Goal: Task Accomplishment & Management: Use online tool/utility

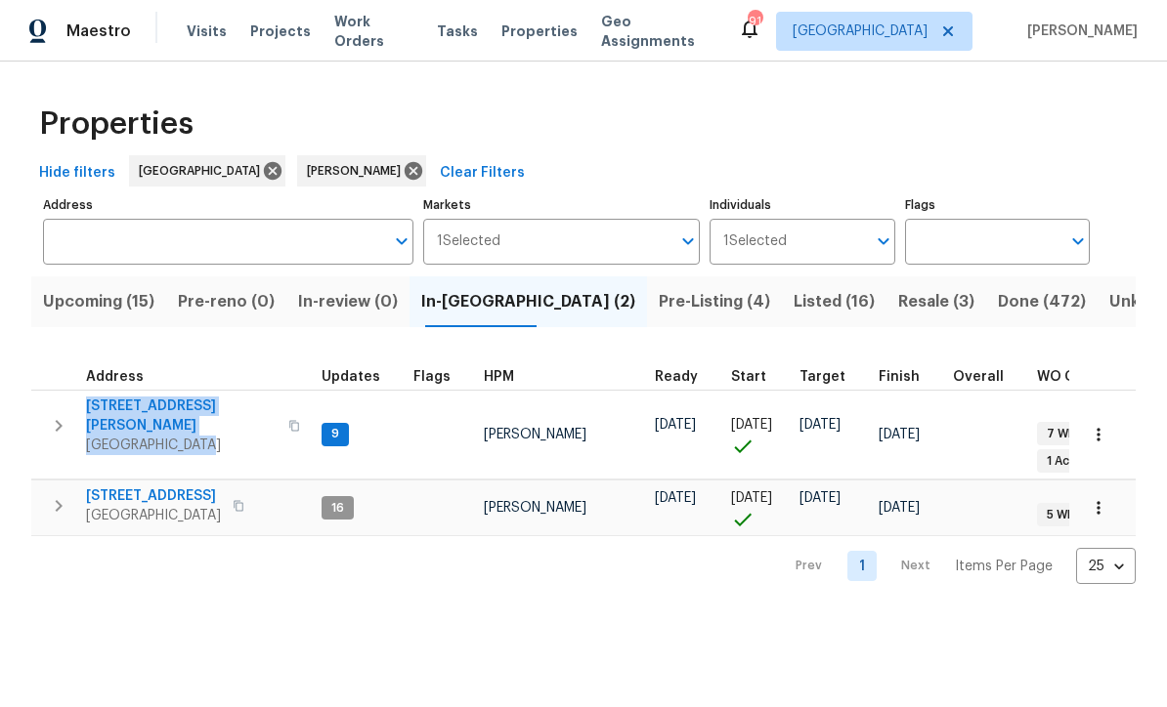
click at [461, 117] on div "Properties" at bounding box center [583, 124] width 1104 height 63
click at [131, 403] on span "306 Cooper Creek Dr" at bounding box center [181, 416] width 191 height 39
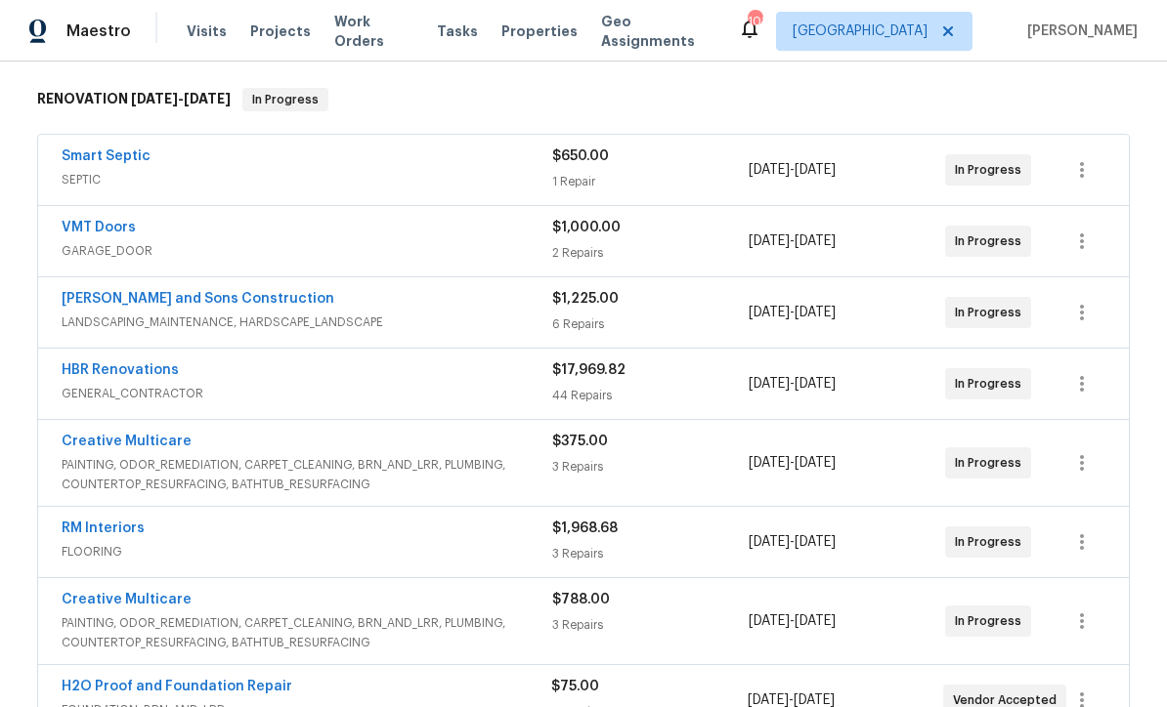
scroll to position [304, 0]
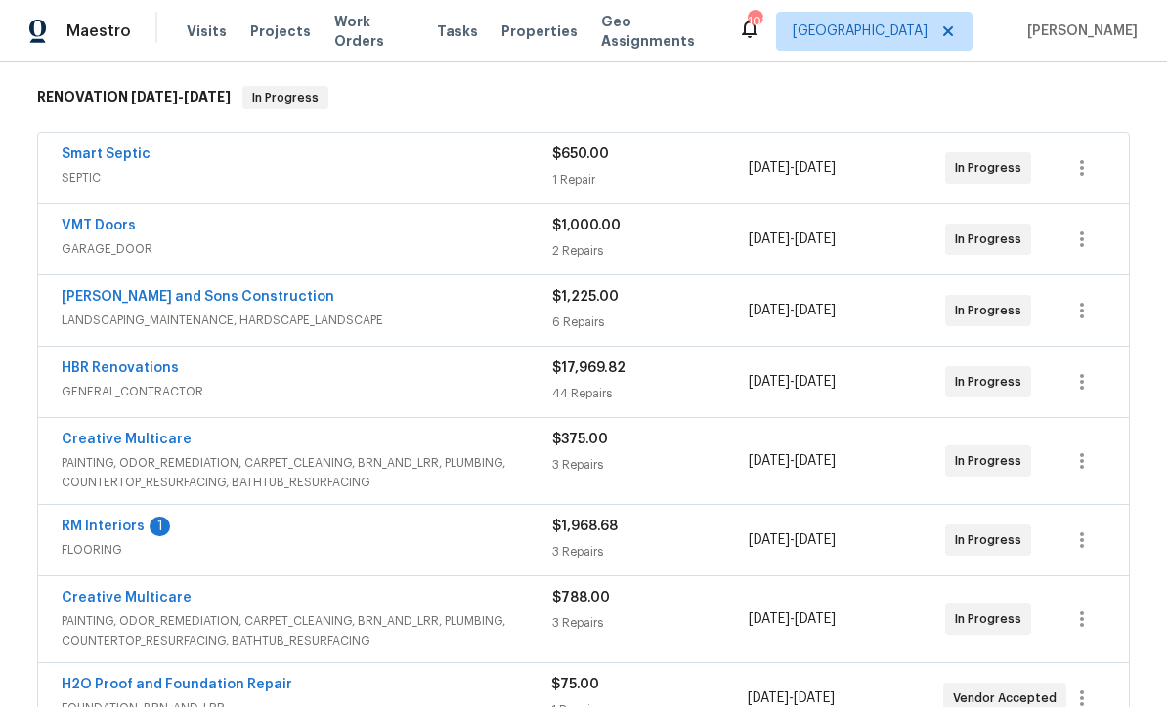
click at [100, 527] on link "RM Interiors" at bounding box center [103, 527] width 83 height 14
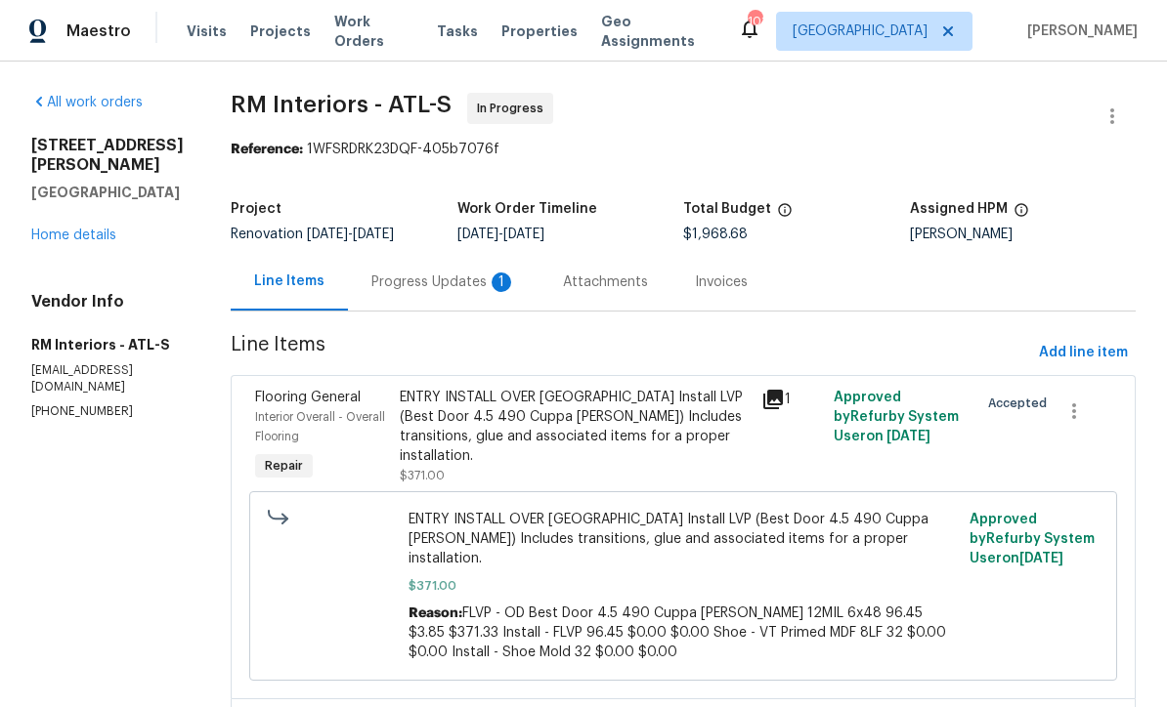
click at [425, 292] on div "Progress Updates 1" at bounding box center [443, 283] width 145 height 20
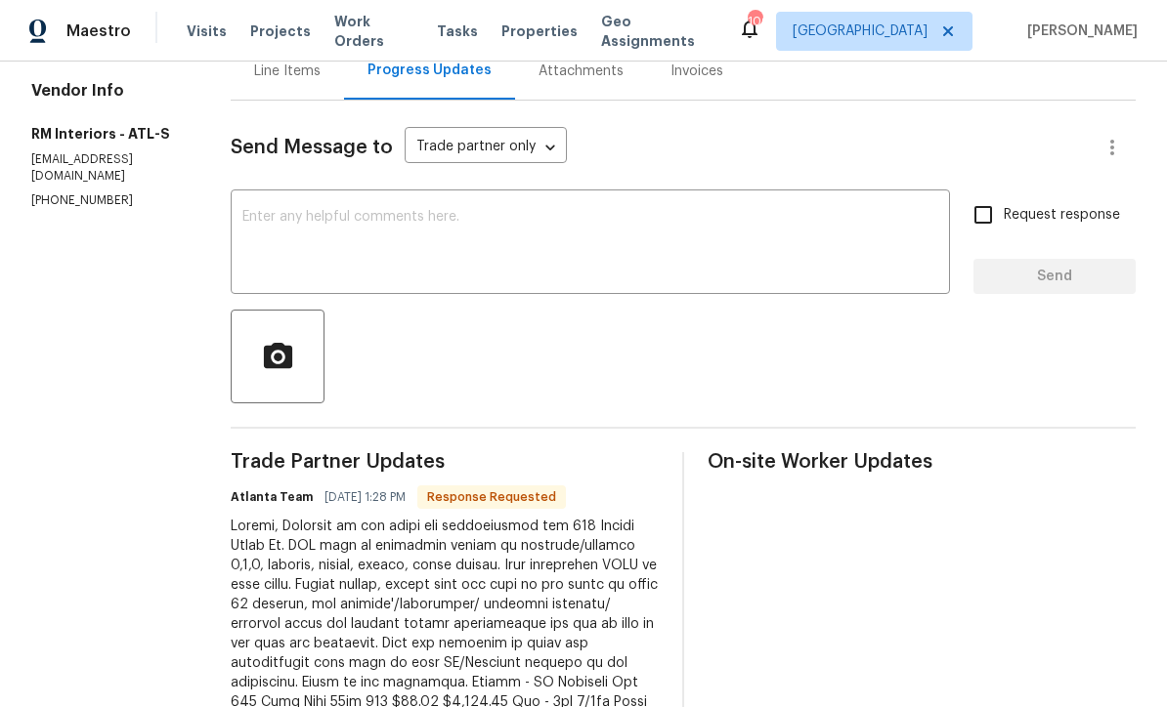
scroll to position [221, 0]
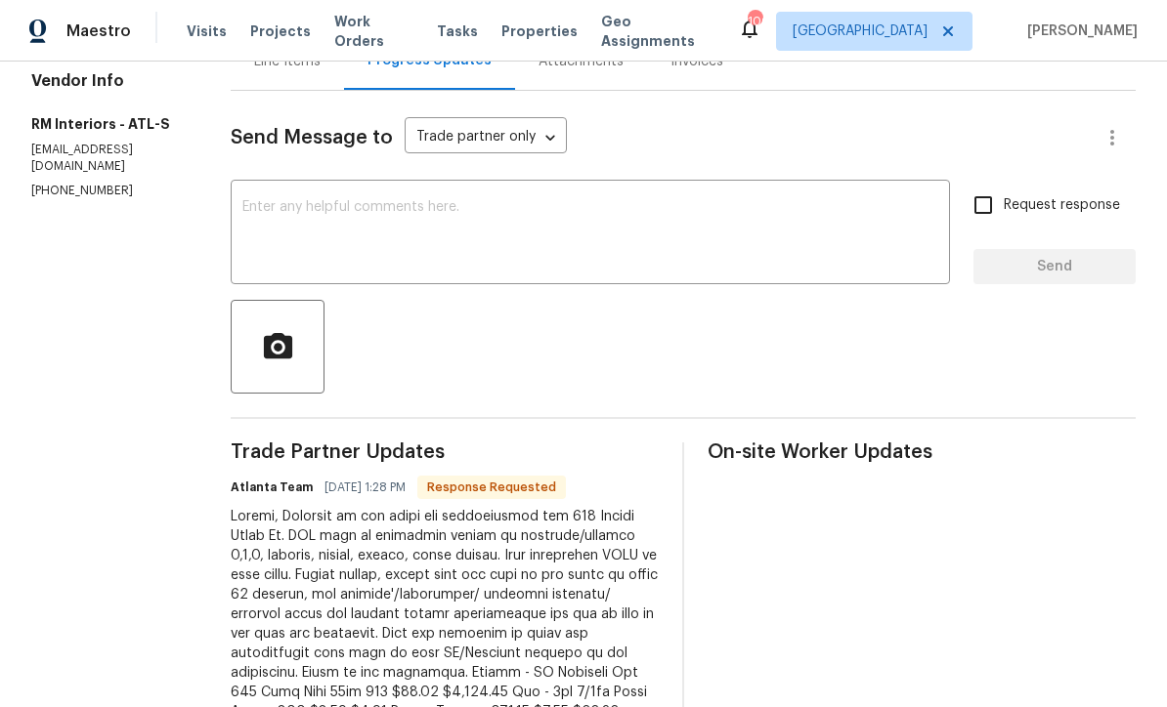
click at [242, 204] on textarea at bounding box center [590, 234] width 696 height 68
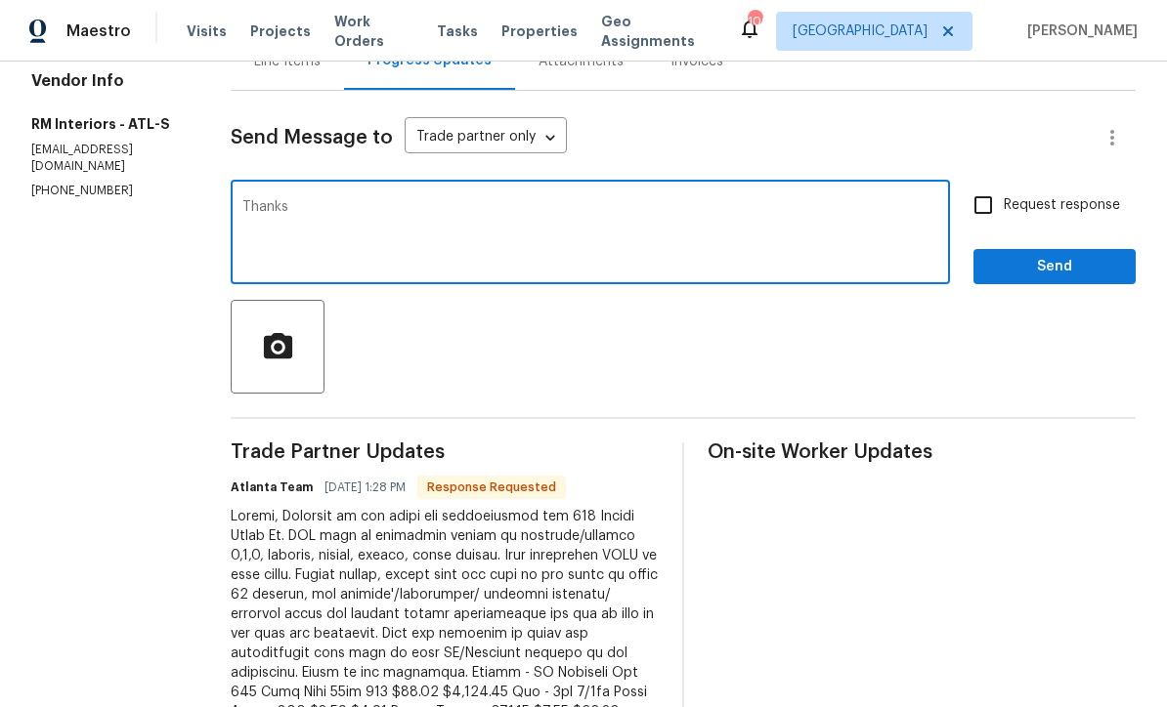
type textarea "Thanks"
click at [1107, 273] on span "Send" at bounding box center [1054, 267] width 131 height 24
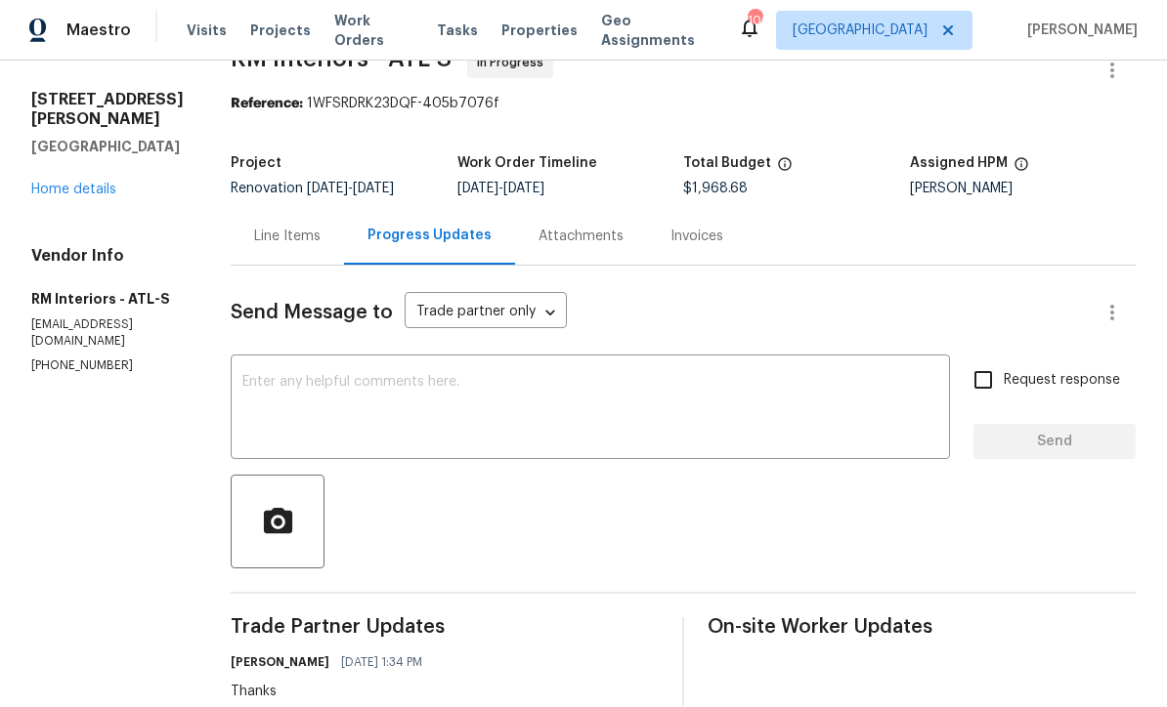
scroll to position [44, 0]
click at [271, 229] on div "Line Items" at bounding box center [287, 239] width 66 height 20
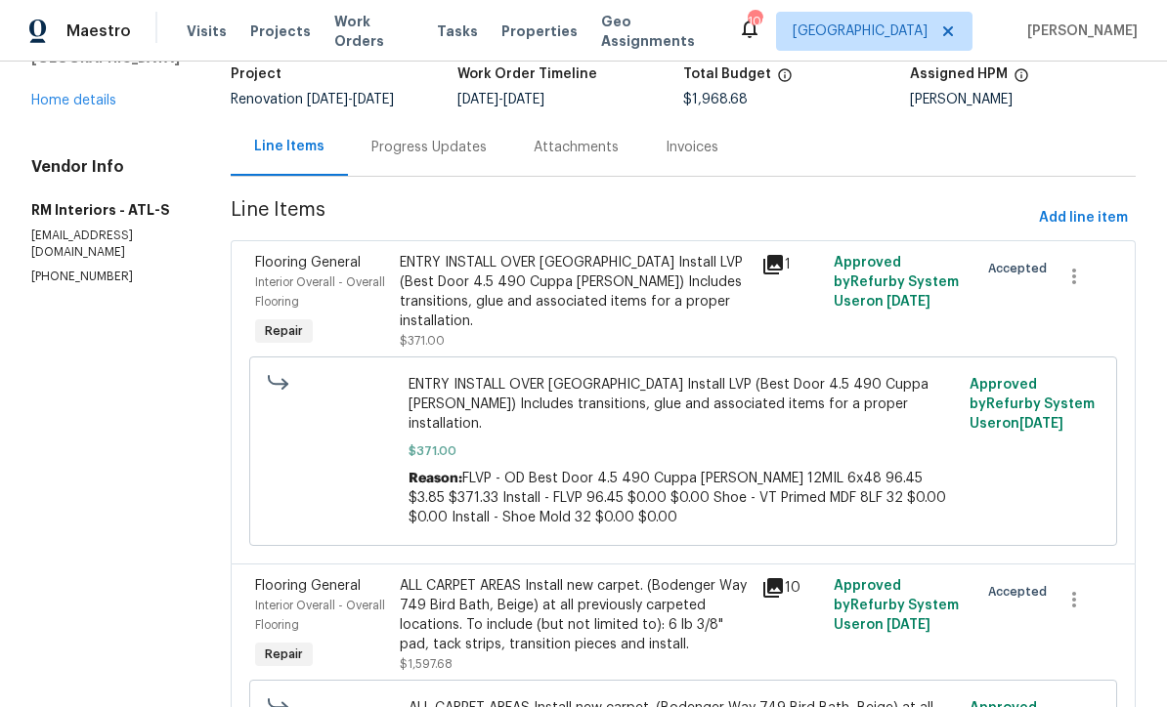
scroll to position [130, 0]
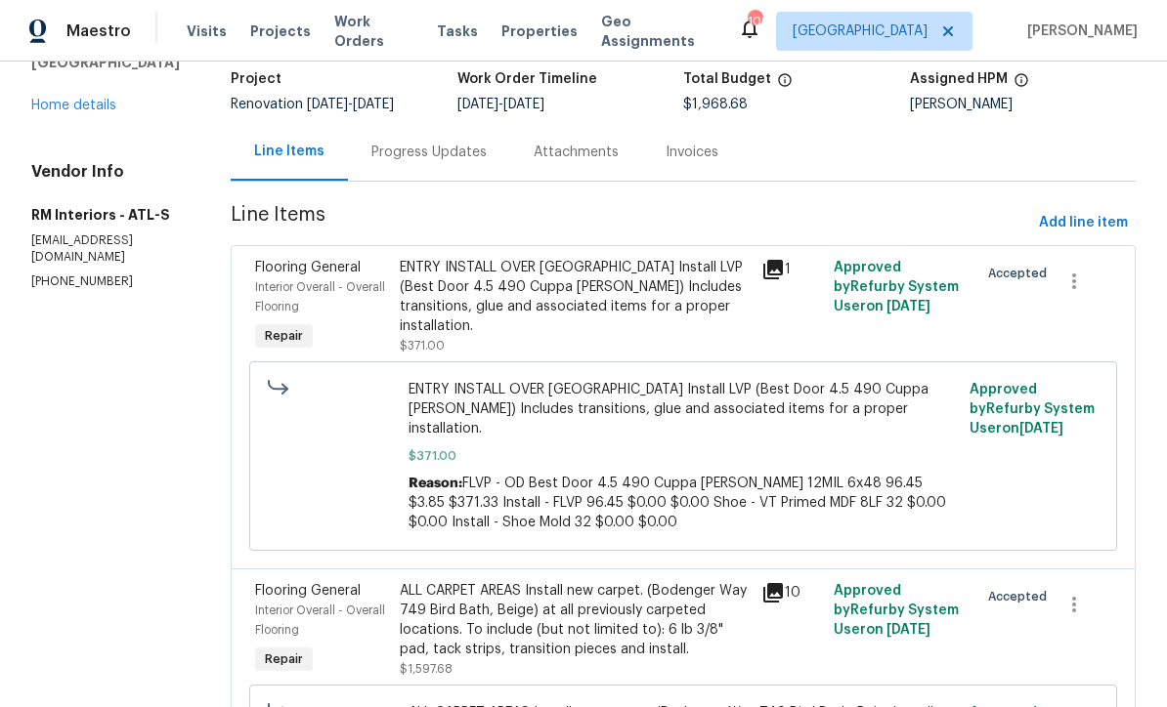
click at [499, 258] on div "ENTRY INSTALL OVER HARDWOOD Install LVP (Best Door 4.5 490 Cuppa Joe) Includes …" at bounding box center [575, 297] width 350 height 78
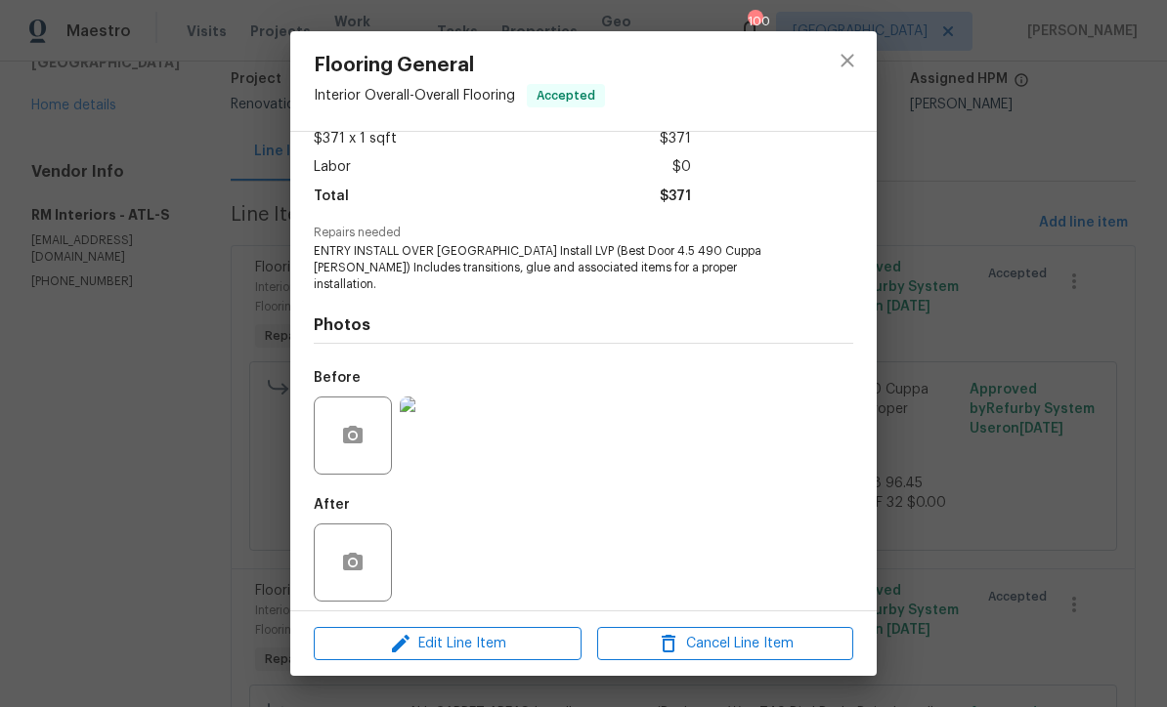
scroll to position [115, 0]
click at [456, 650] on span "Edit Line Item" at bounding box center [447, 644] width 256 height 24
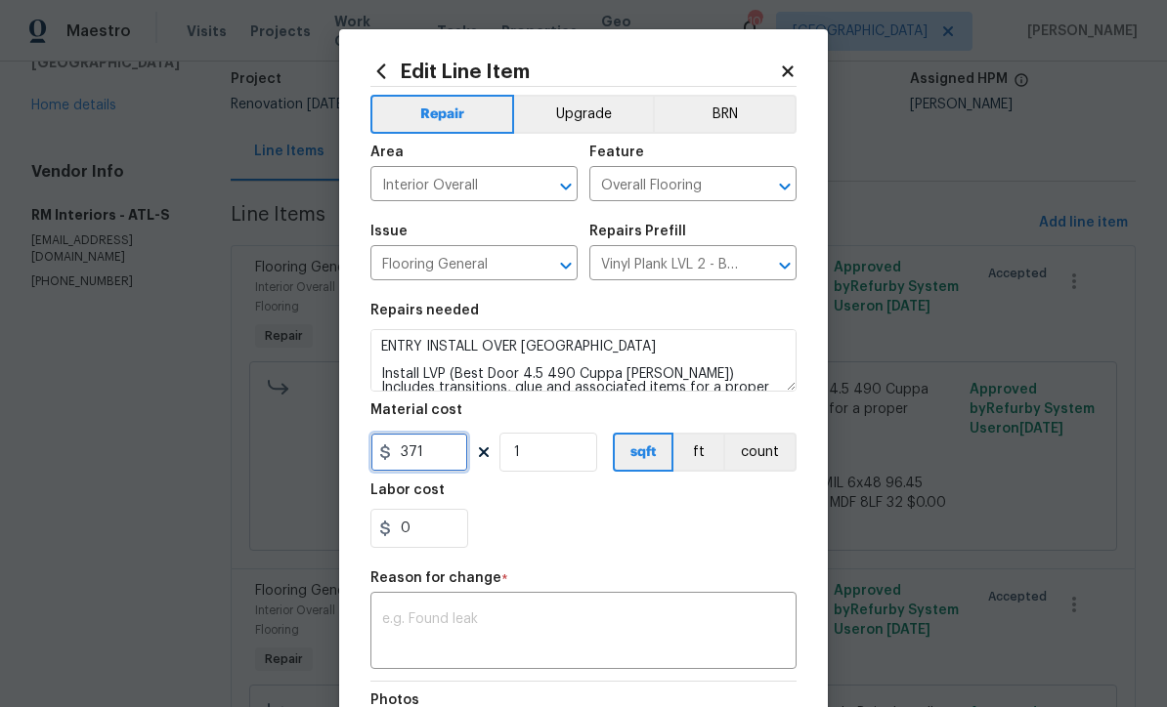
click at [435, 460] on input "371" at bounding box center [419, 452] width 98 height 39
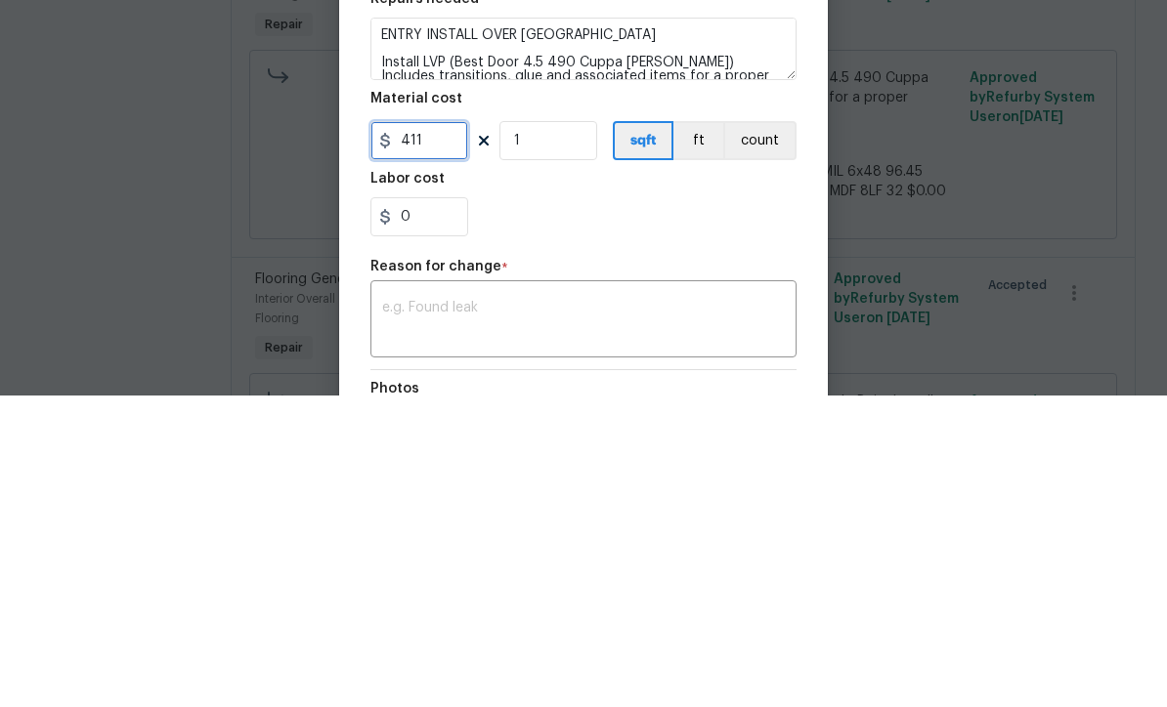
type input "411"
click at [564, 509] on div "0" at bounding box center [583, 528] width 426 height 39
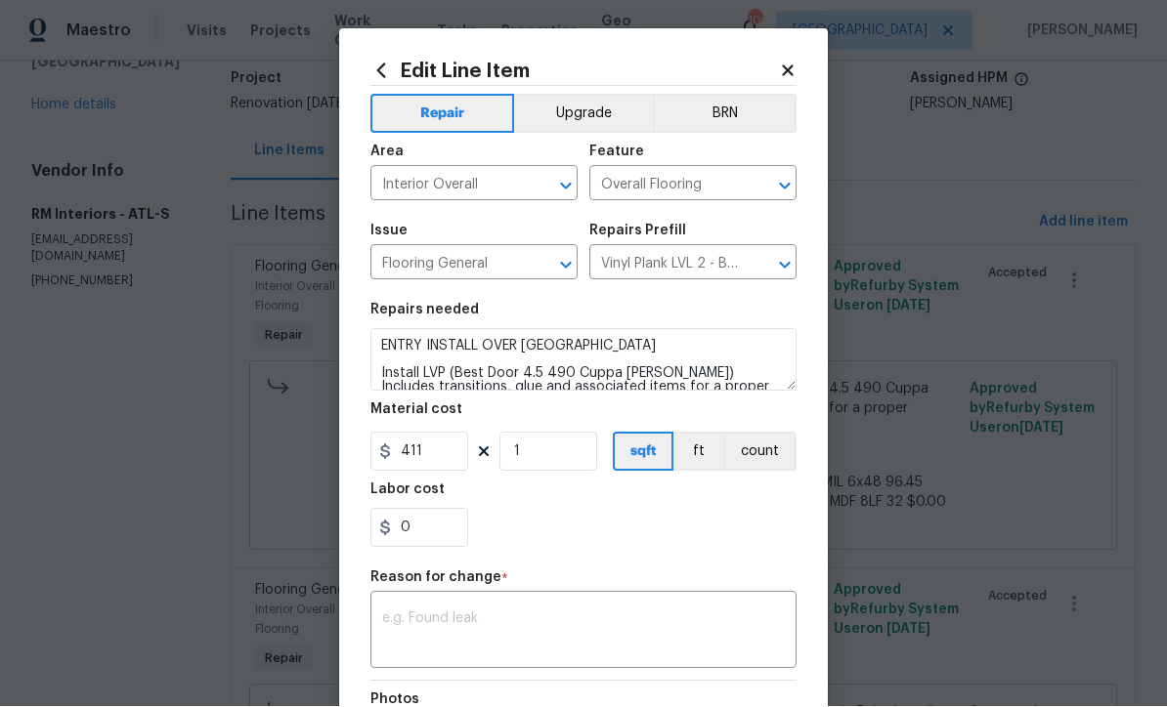
click at [398, 616] on textarea at bounding box center [583, 633] width 403 height 41
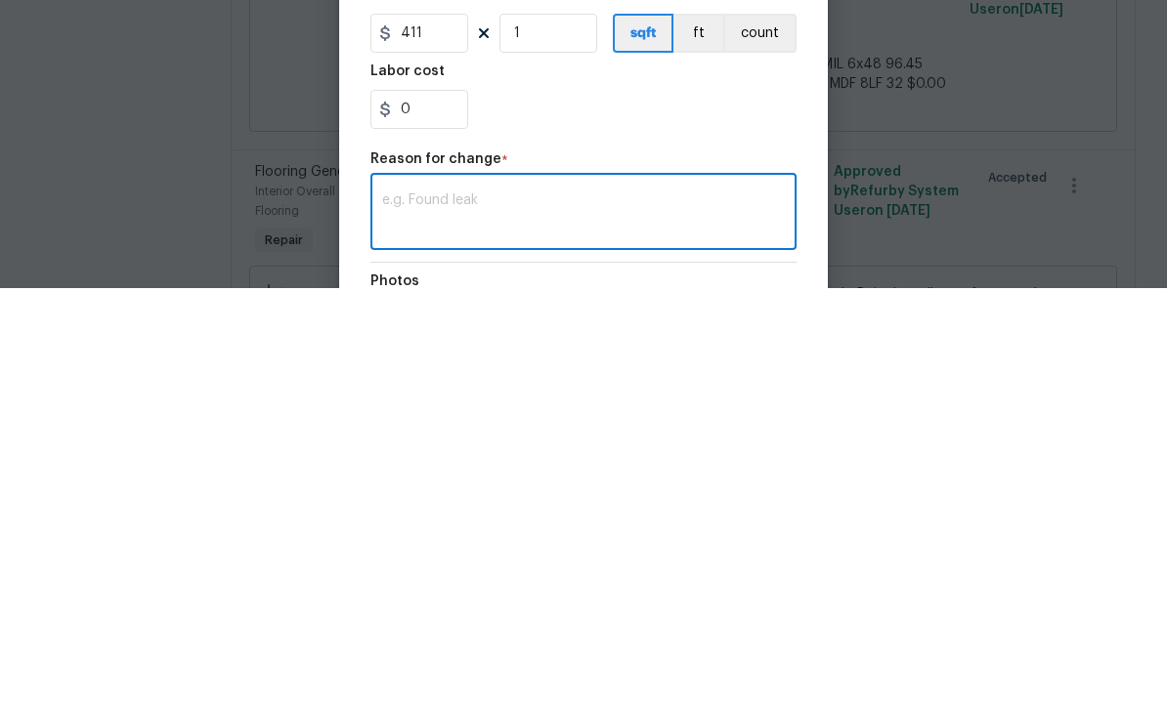
click at [403, 613] on textarea at bounding box center [583, 633] width 403 height 41
paste textarea "FLVP - OD Best Door 4.5 490 Cuppa Joe 12MIL 6x48 96.45 $3.85 $371.33 Install - …"
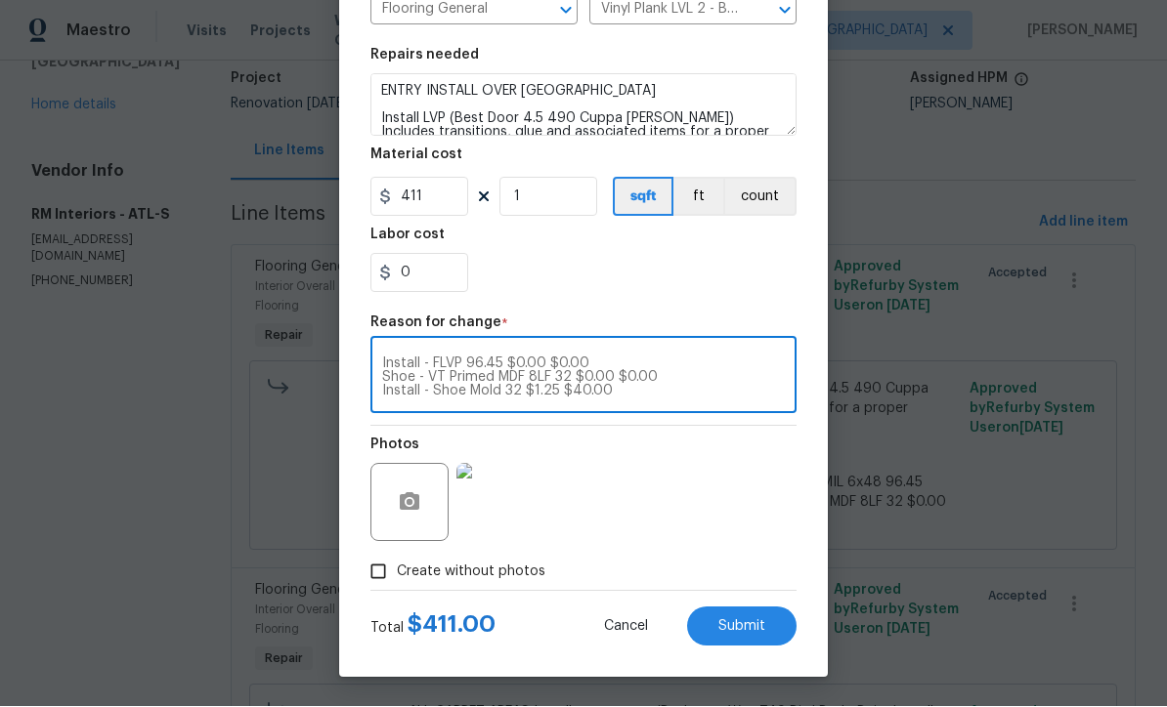
scroll to position [259, 0]
type textarea "FLVP - OD Best Door 4.5 490 Cuppa Joe 12MIL 6x48 96.45 $3.85 $371.33 Install - …"
click at [743, 629] on span "Submit" at bounding box center [741, 627] width 47 height 15
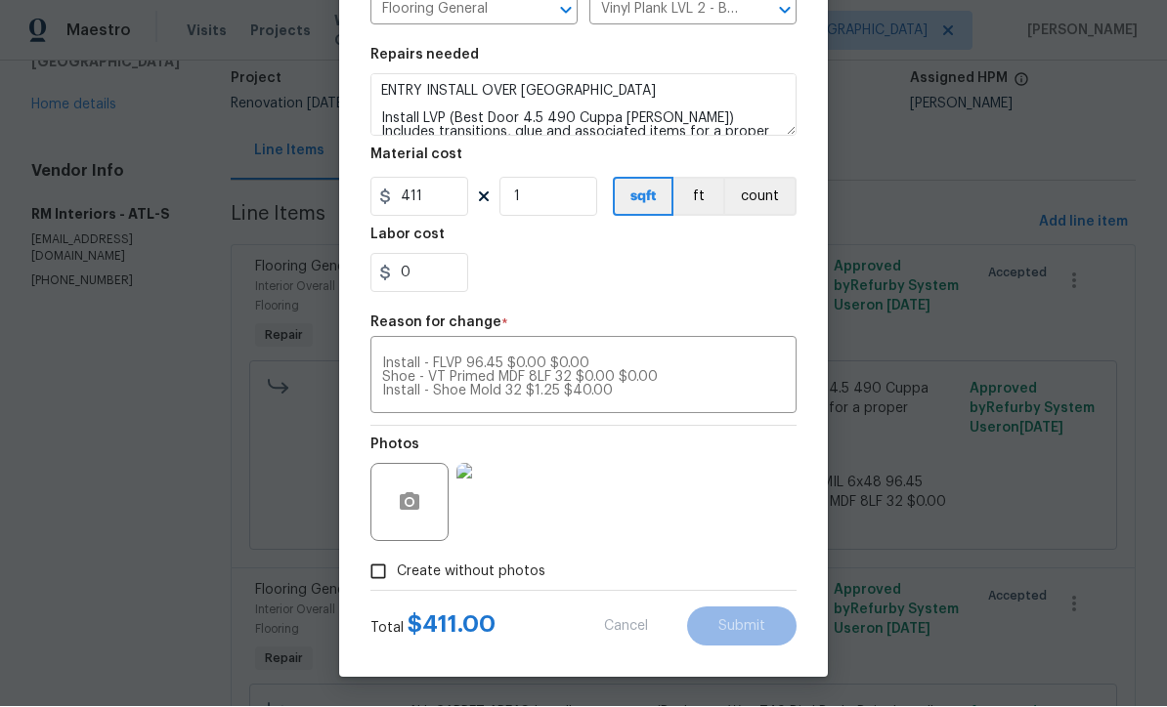
type input "371"
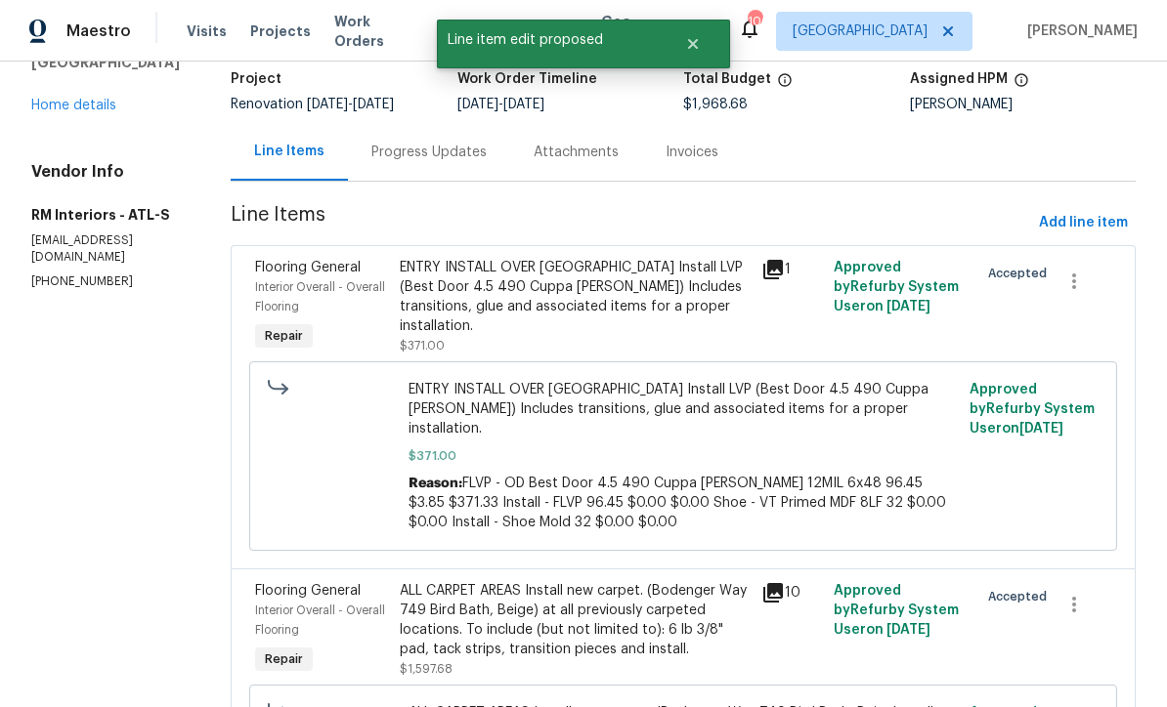
scroll to position [0, 0]
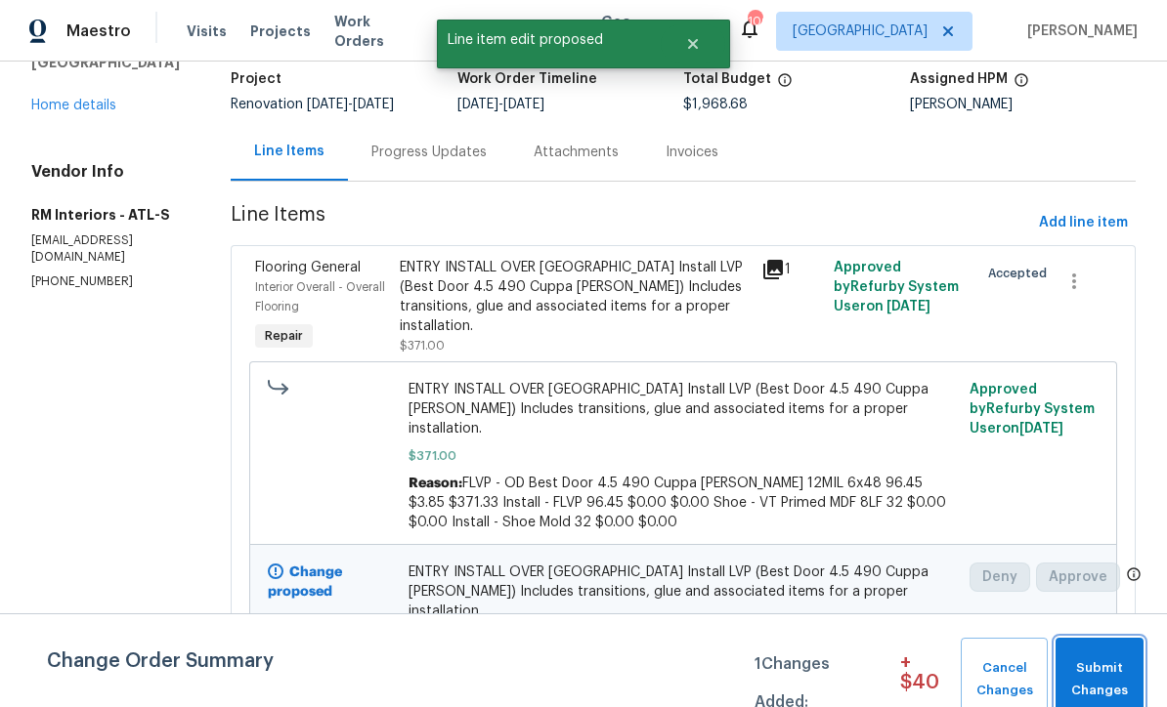
click at [1092, 668] on span "Submit Changes" at bounding box center [1099, 680] width 68 height 45
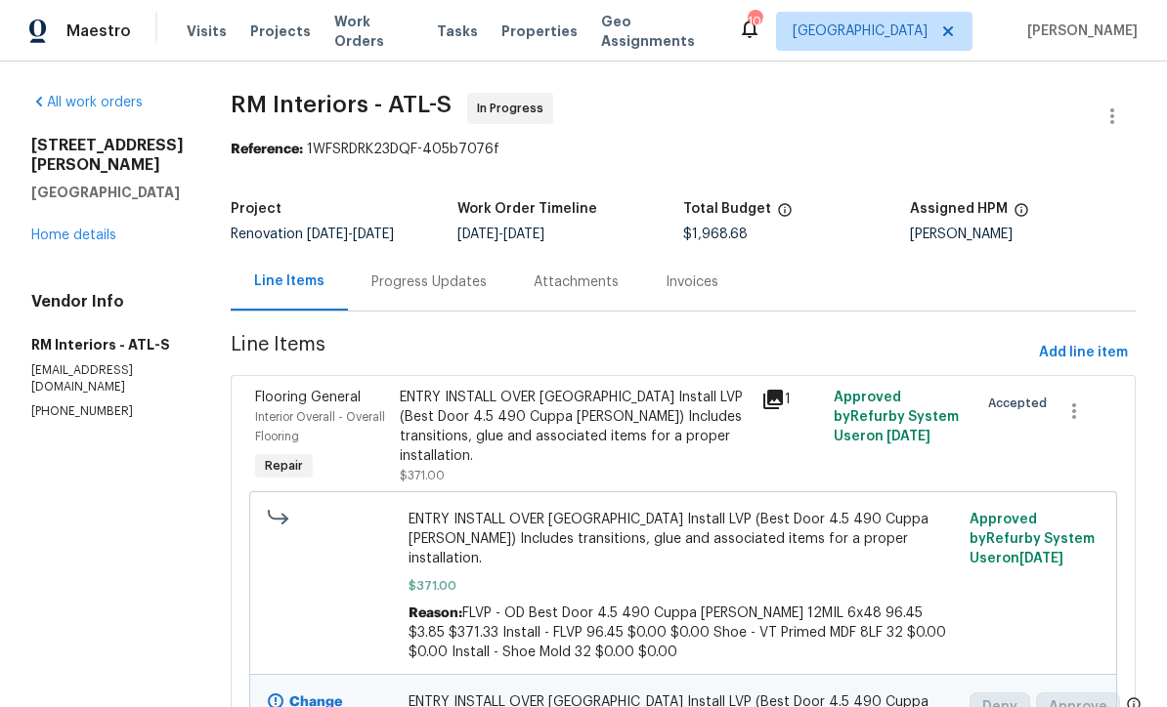
click at [66, 236] on link "Home details" at bounding box center [73, 236] width 85 height 14
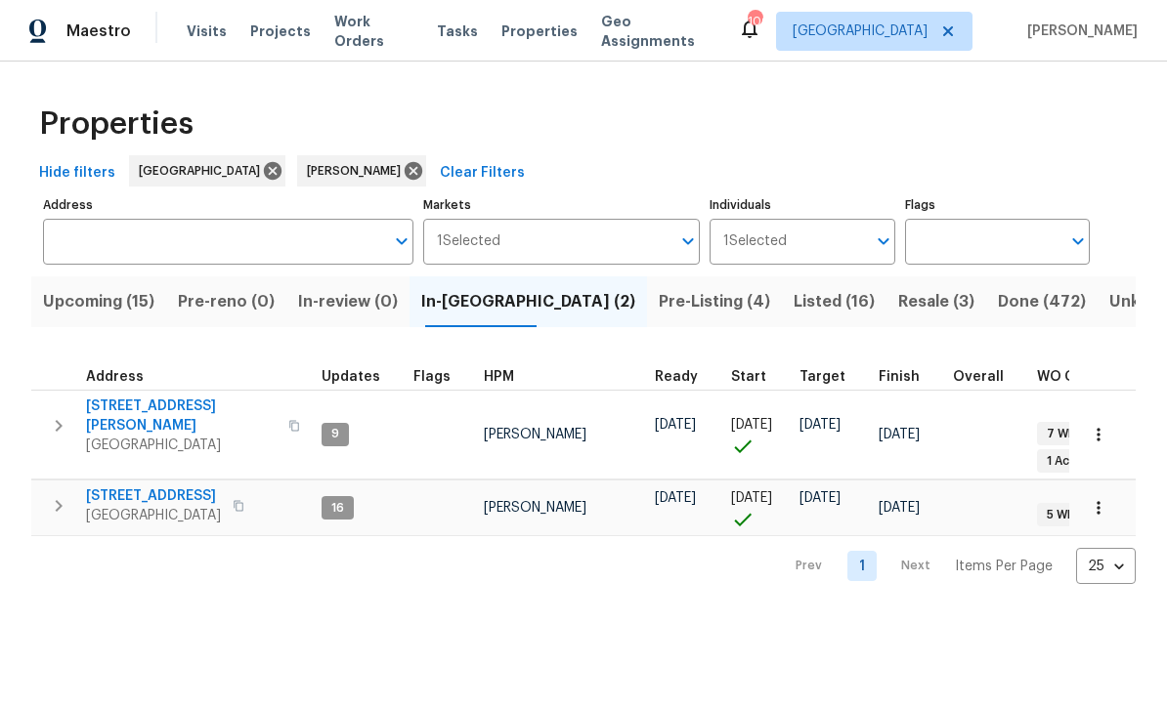
click at [495, 616] on html "Maestro Visits Projects Work Orders Tasks Properties Geo Assignments 100 [GEOGR…" at bounding box center [583, 308] width 1167 height 616
click at [93, 303] on span "Upcoming (15)" at bounding box center [98, 301] width 111 height 27
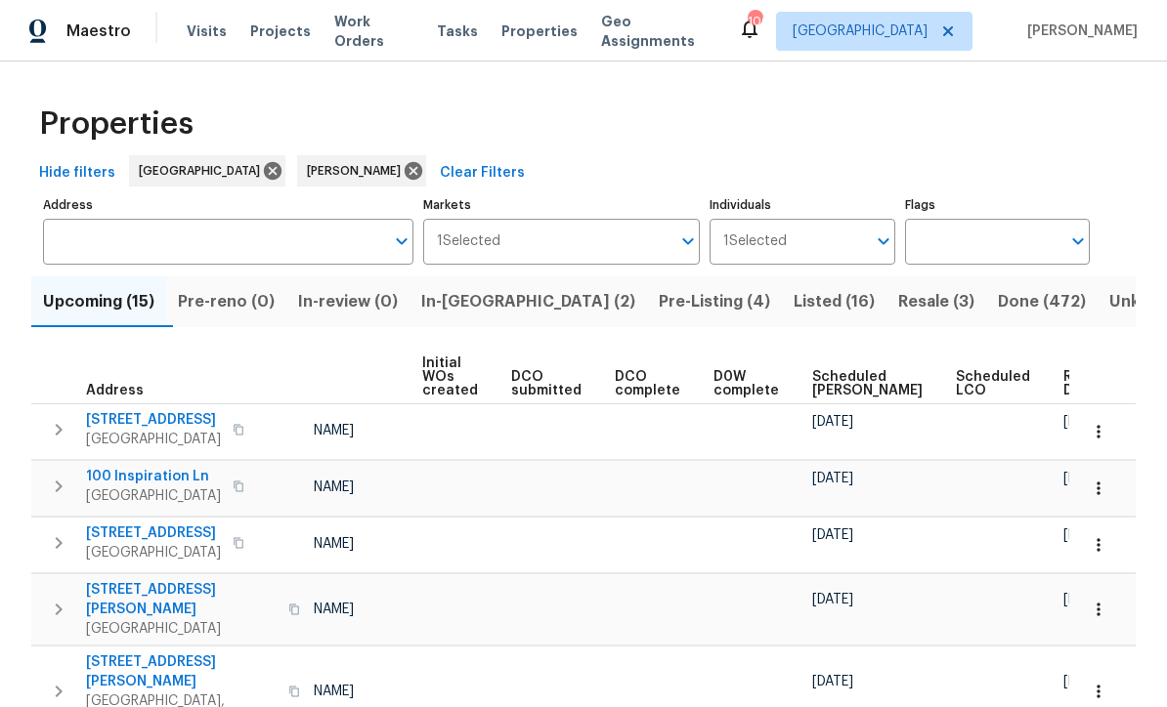
scroll to position [0, 140]
click at [1064, 375] on span "Ready Date" at bounding box center [1085, 383] width 43 height 27
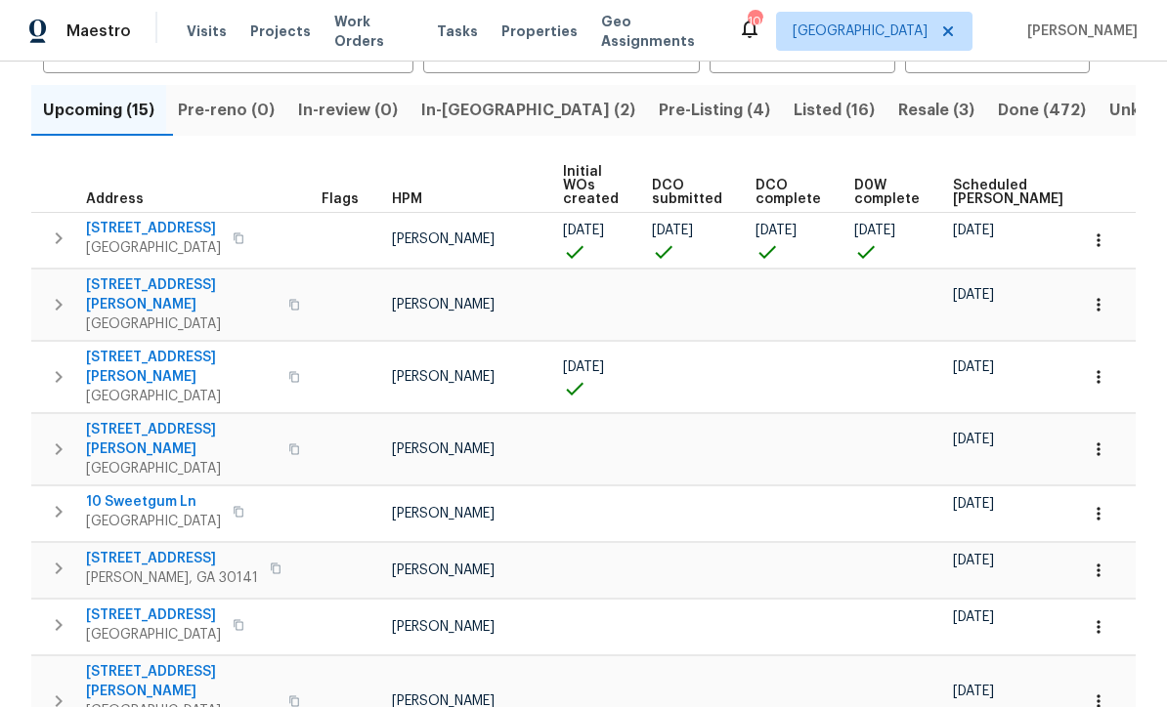
click at [1095, 296] on icon "button" at bounding box center [1098, 305] width 20 height 20
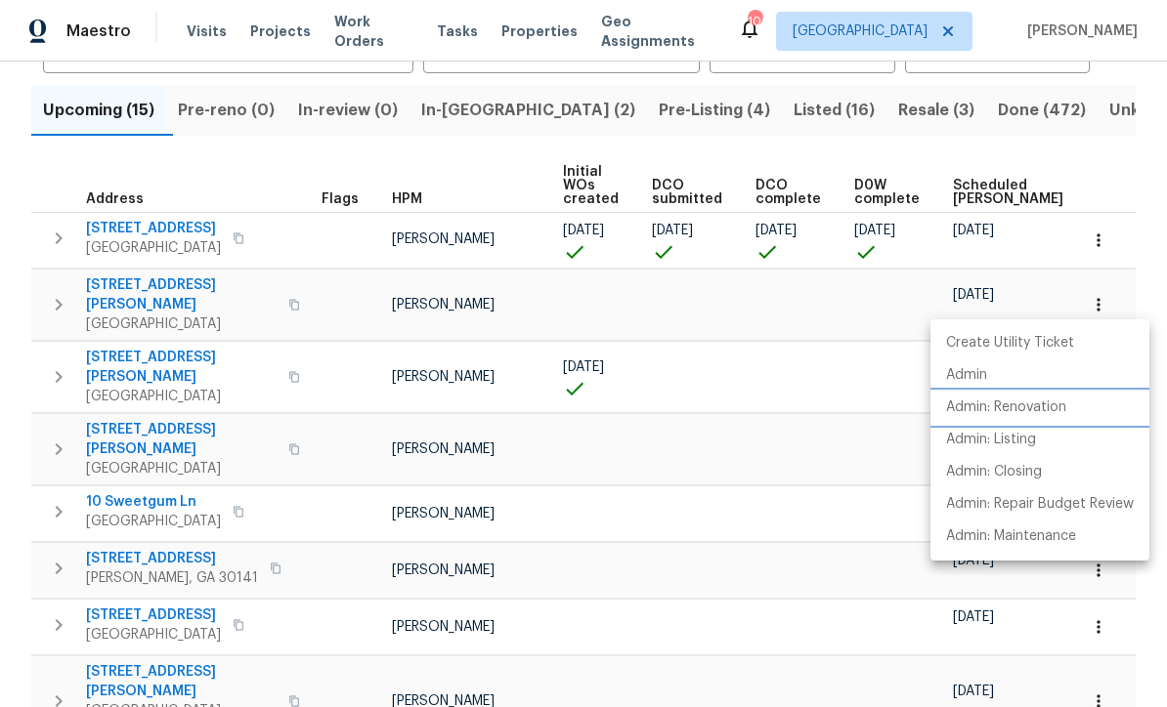
click at [1010, 406] on p "Admin: Renovation" at bounding box center [1006, 408] width 120 height 21
click at [269, 168] on div at bounding box center [583, 353] width 1167 height 707
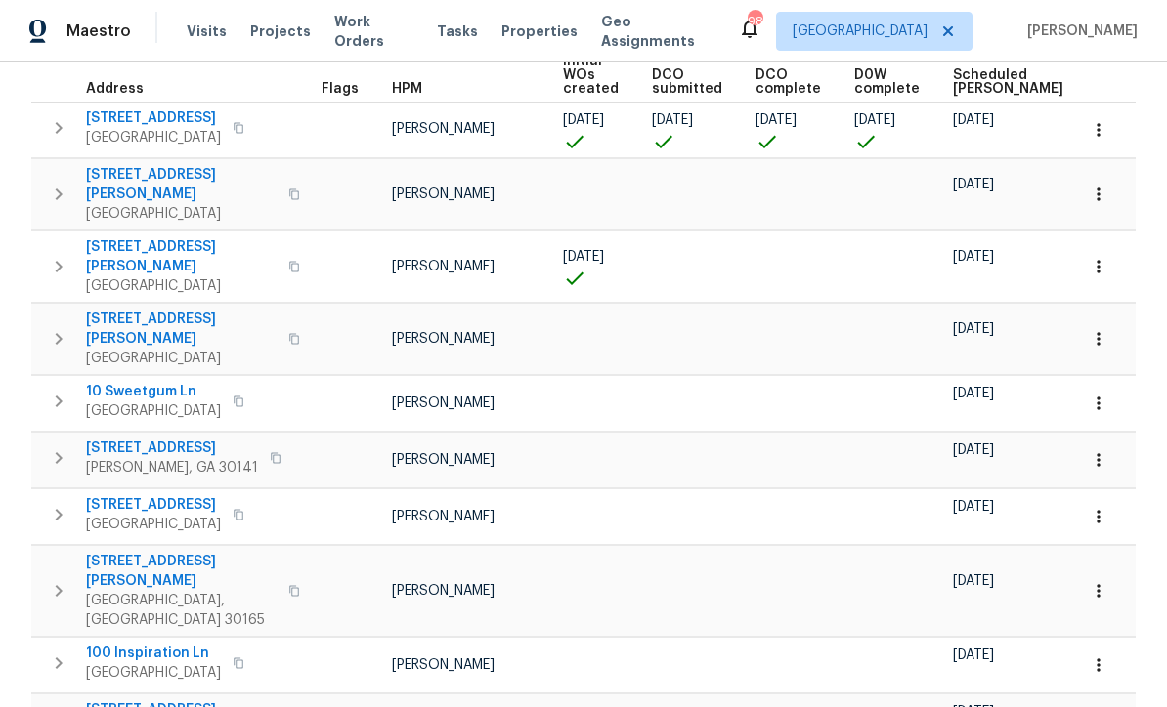
scroll to position [303, 0]
click at [1108, 317] on button "button" at bounding box center [1098, 338] width 43 height 43
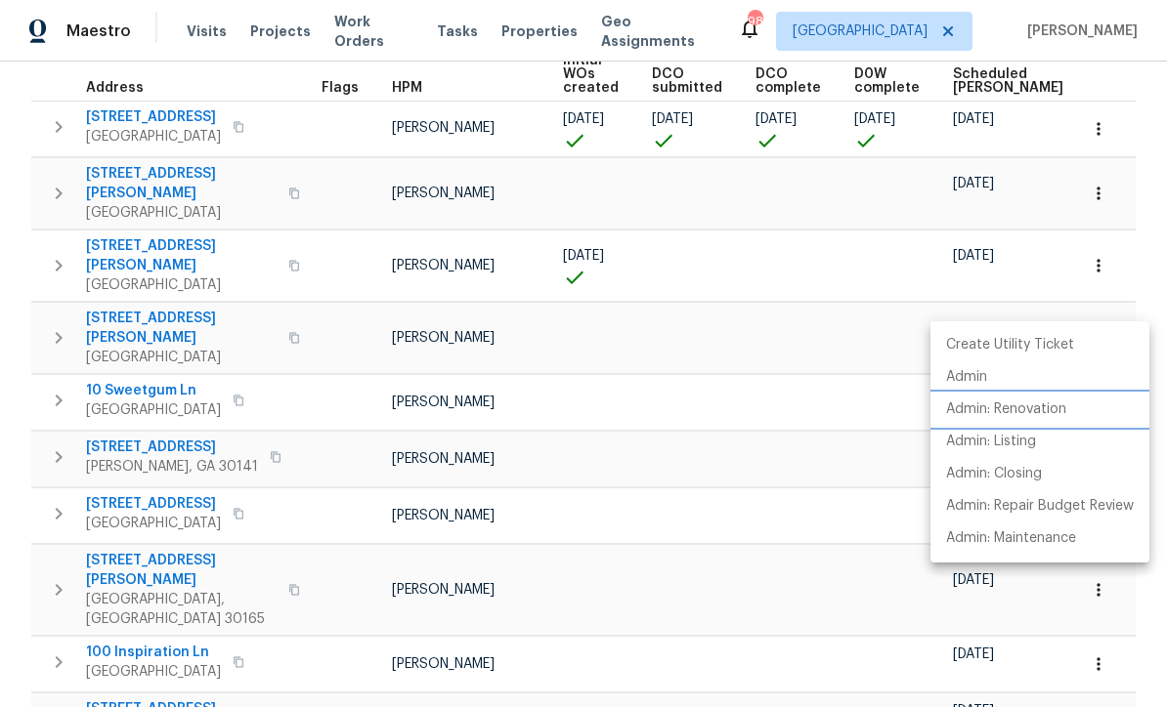
click at [1018, 408] on p "Admin: Renovation" at bounding box center [1006, 410] width 120 height 21
click at [11, 318] on div at bounding box center [583, 353] width 1167 height 707
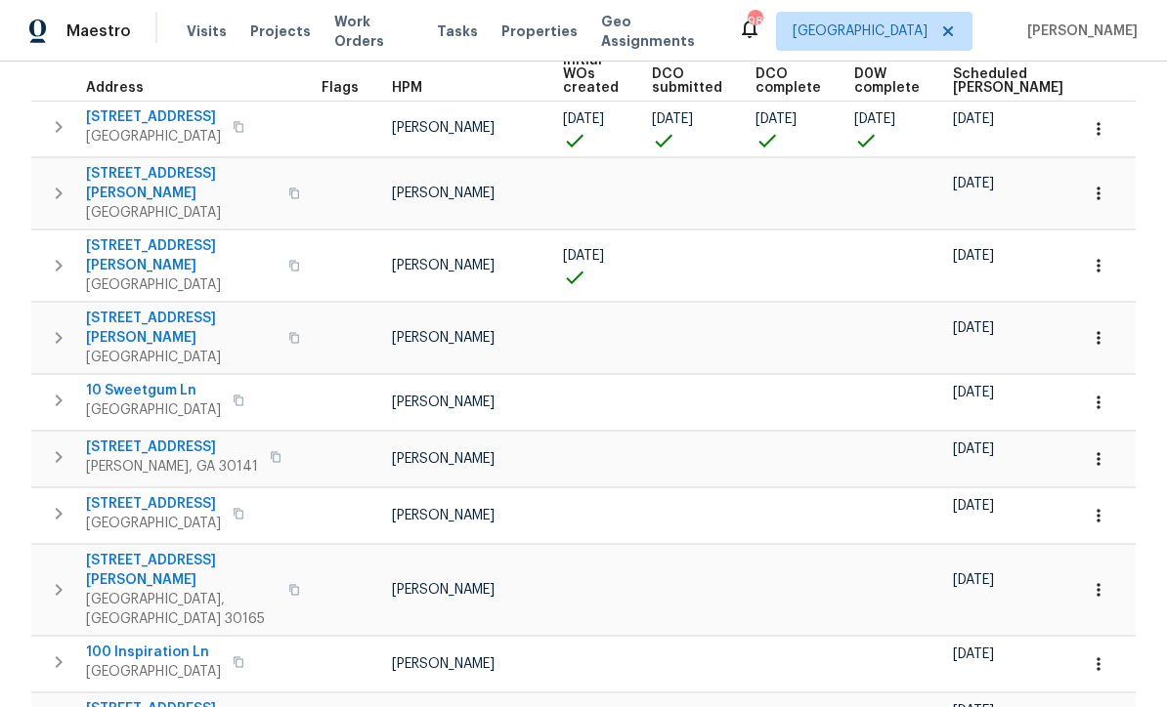
click at [1099, 396] on icon "button" at bounding box center [1097, 402] width 3 height 13
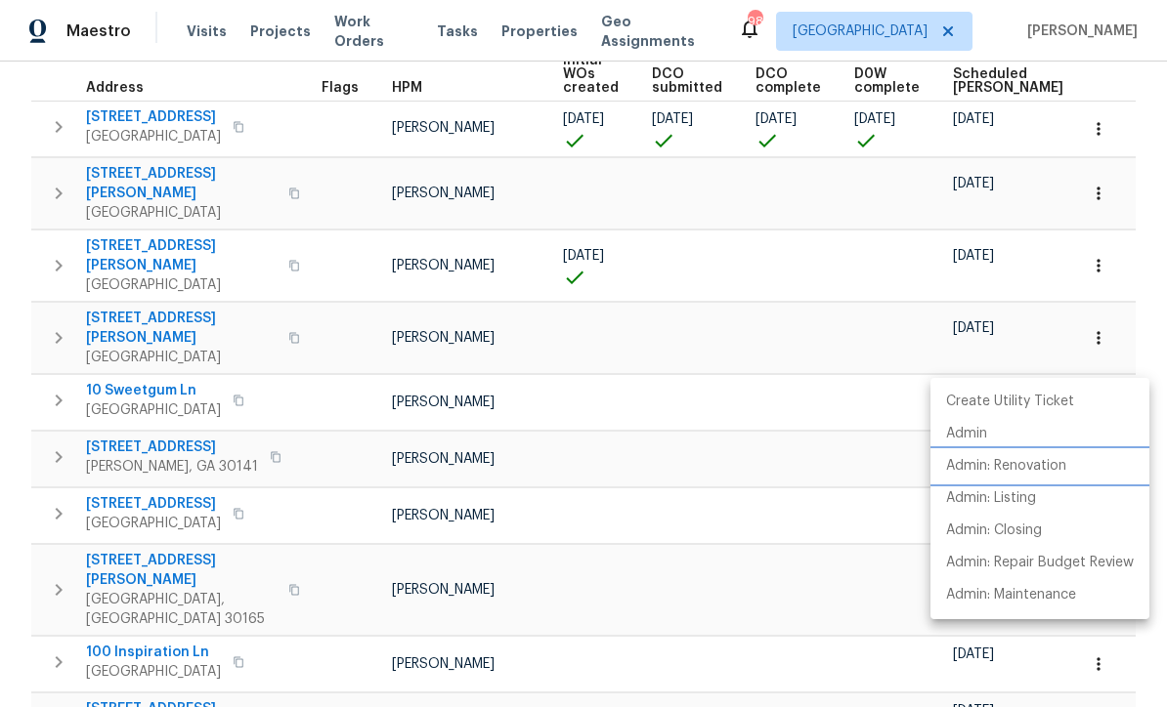
click at [1010, 470] on p "Admin: Renovation" at bounding box center [1006, 466] width 120 height 21
click at [56, 382] on div at bounding box center [583, 353] width 1167 height 707
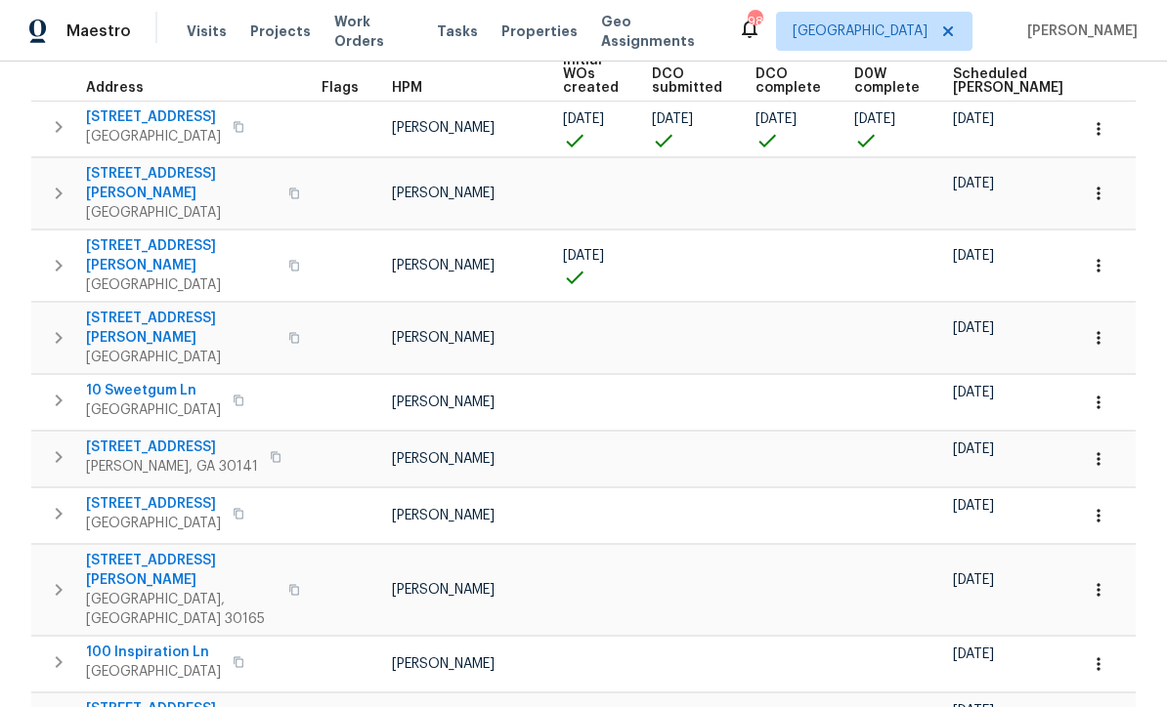
click at [1109, 438] on button "button" at bounding box center [1098, 459] width 43 height 43
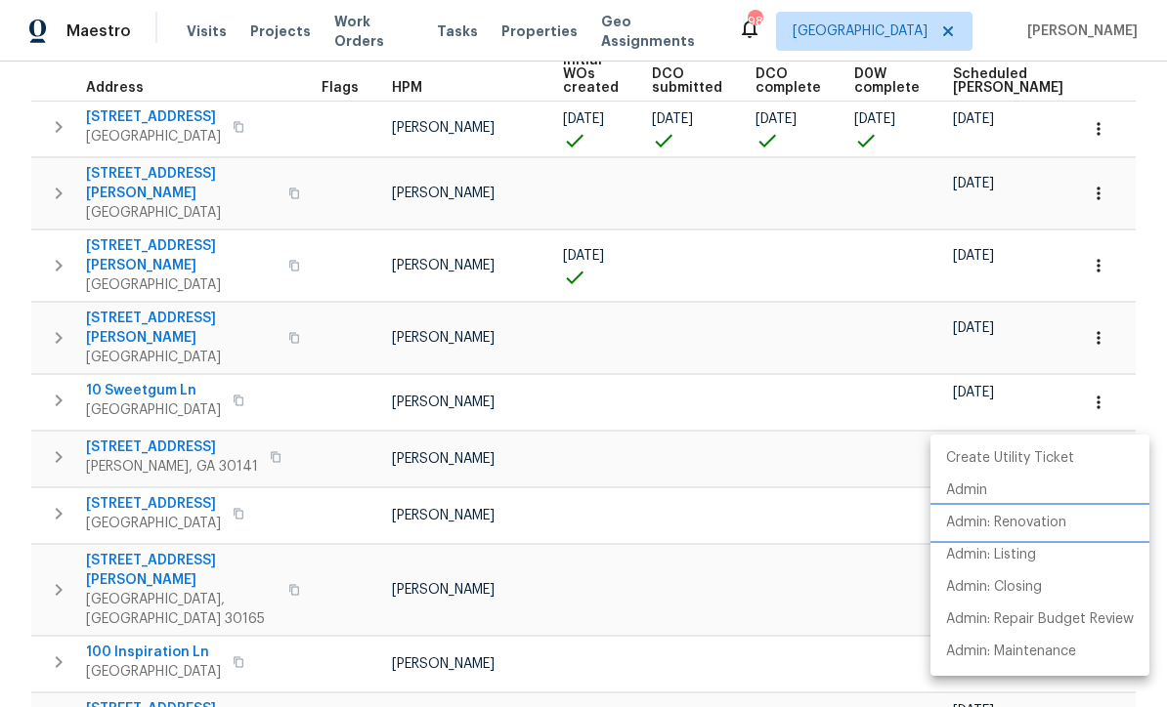
click at [1003, 528] on p "Admin: Renovation" at bounding box center [1006, 523] width 120 height 21
click at [48, 382] on div at bounding box center [583, 353] width 1167 height 707
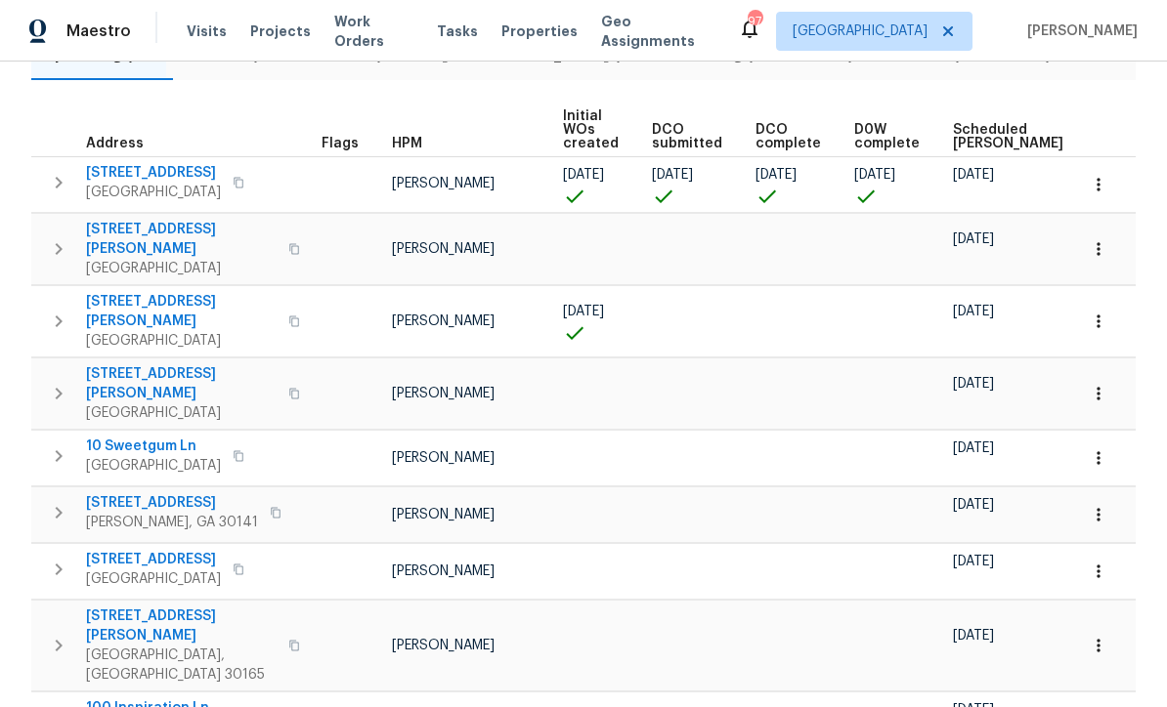
scroll to position [0, 0]
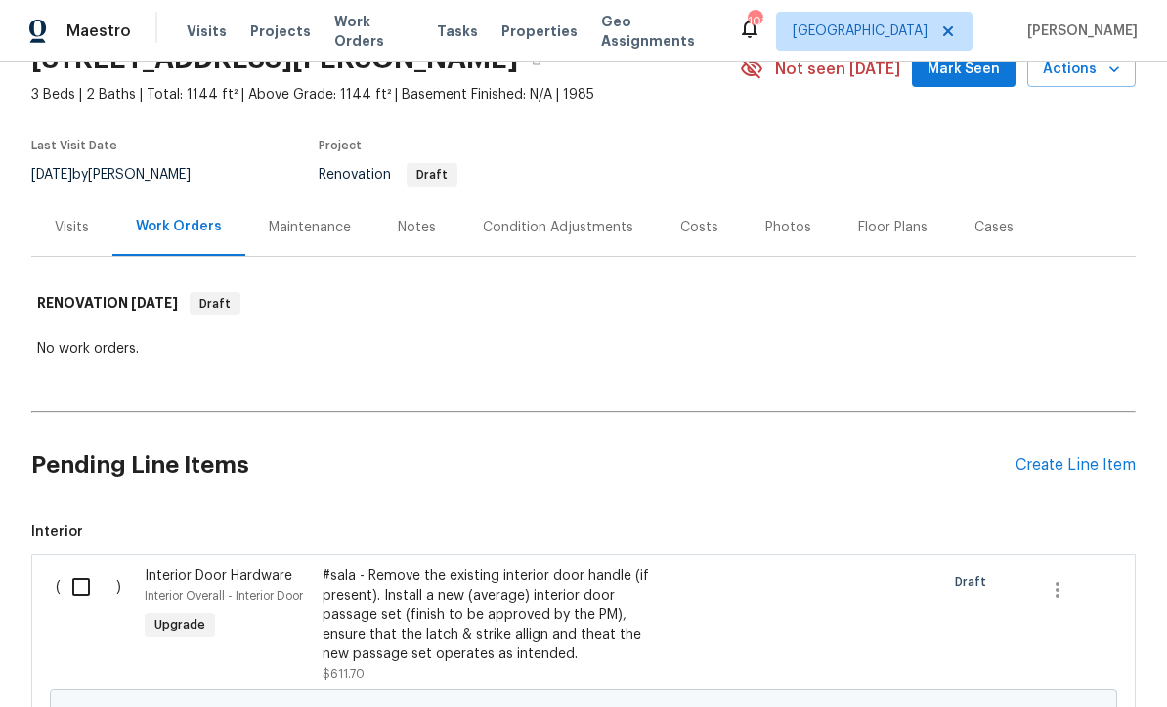
scroll to position [100, 0]
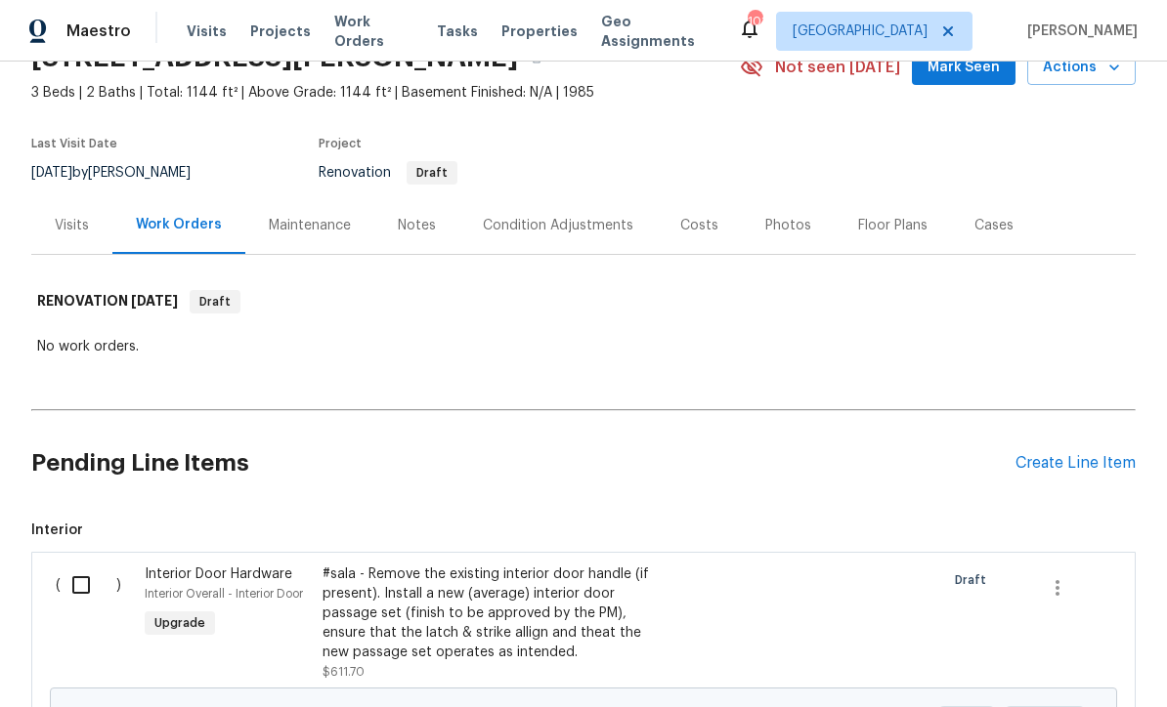
click at [543, 225] on div "Condition Adjustments" at bounding box center [558, 226] width 150 height 20
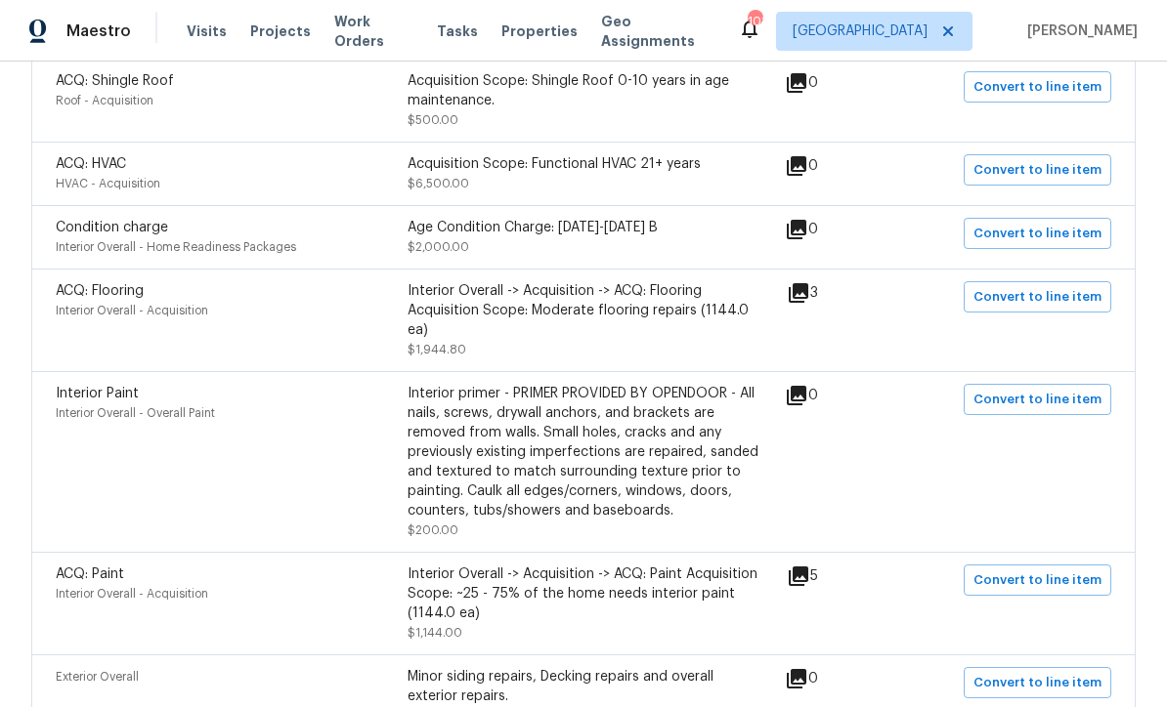
scroll to position [524, 0]
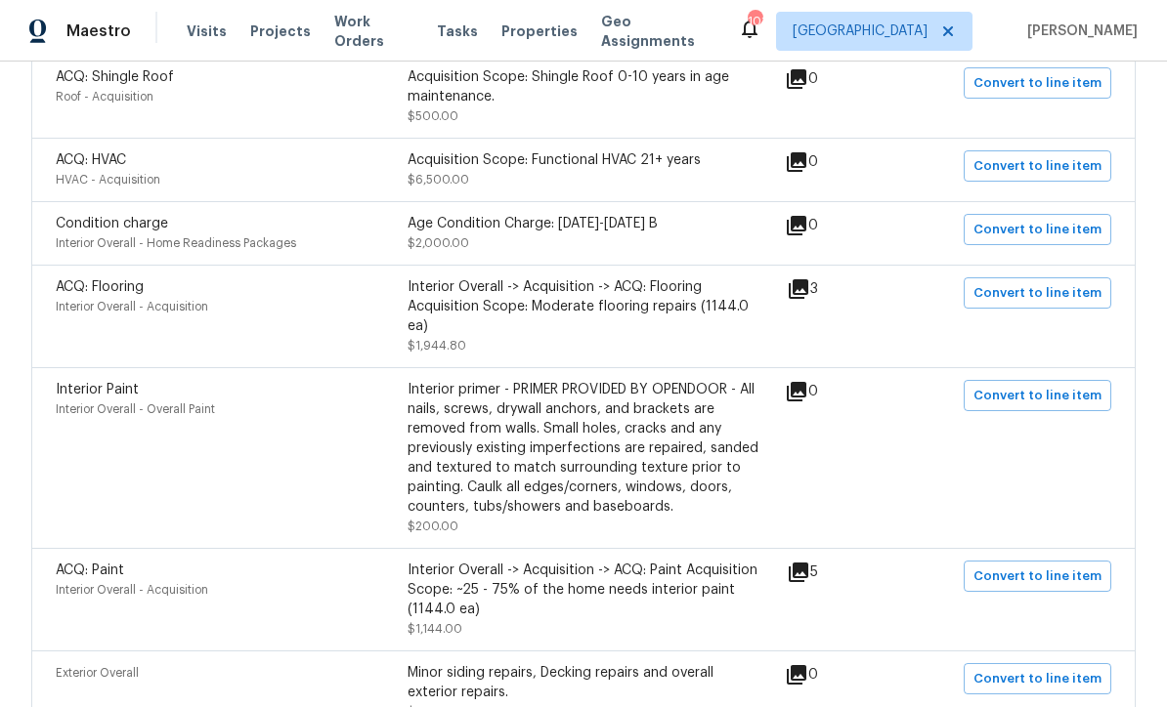
click at [805, 287] on icon at bounding box center [798, 289] width 20 height 20
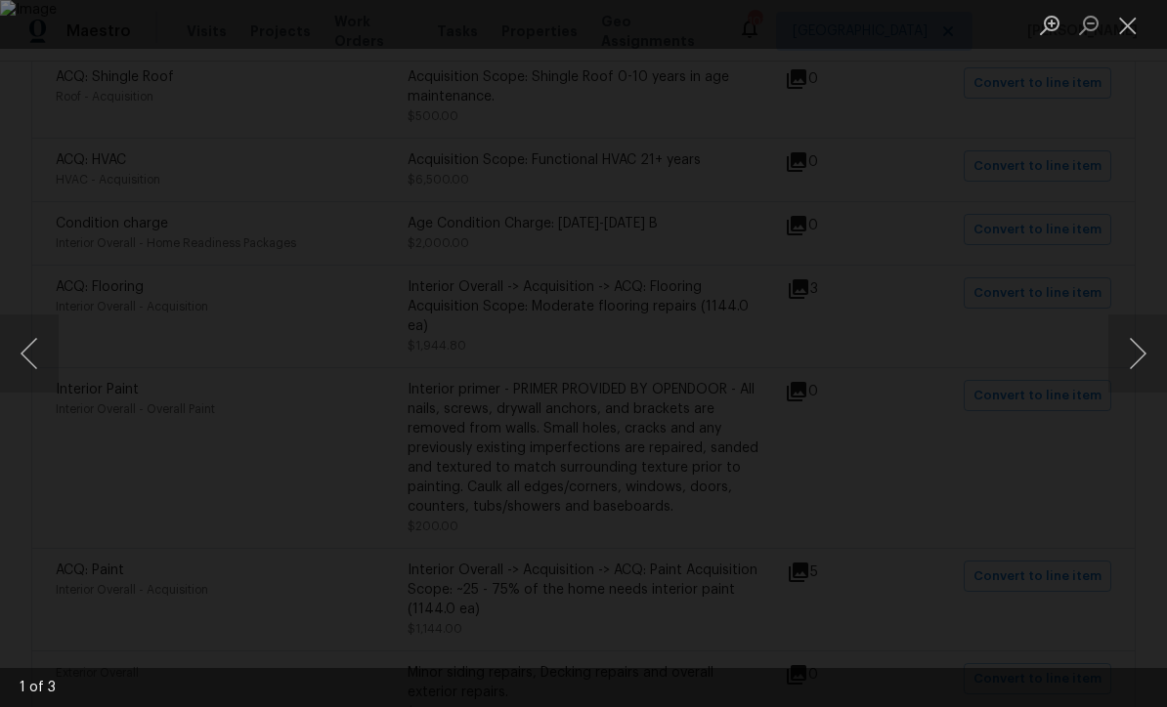
click at [1142, 355] on button "Next image" at bounding box center [1137, 354] width 59 height 78
click at [1144, 360] on button "Next image" at bounding box center [1137, 354] width 59 height 78
click at [1138, 360] on button "Next image" at bounding box center [1137, 354] width 59 height 78
click at [1122, 16] on button "Close lightbox" at bounding box center [1127, 25] width 39 height 34
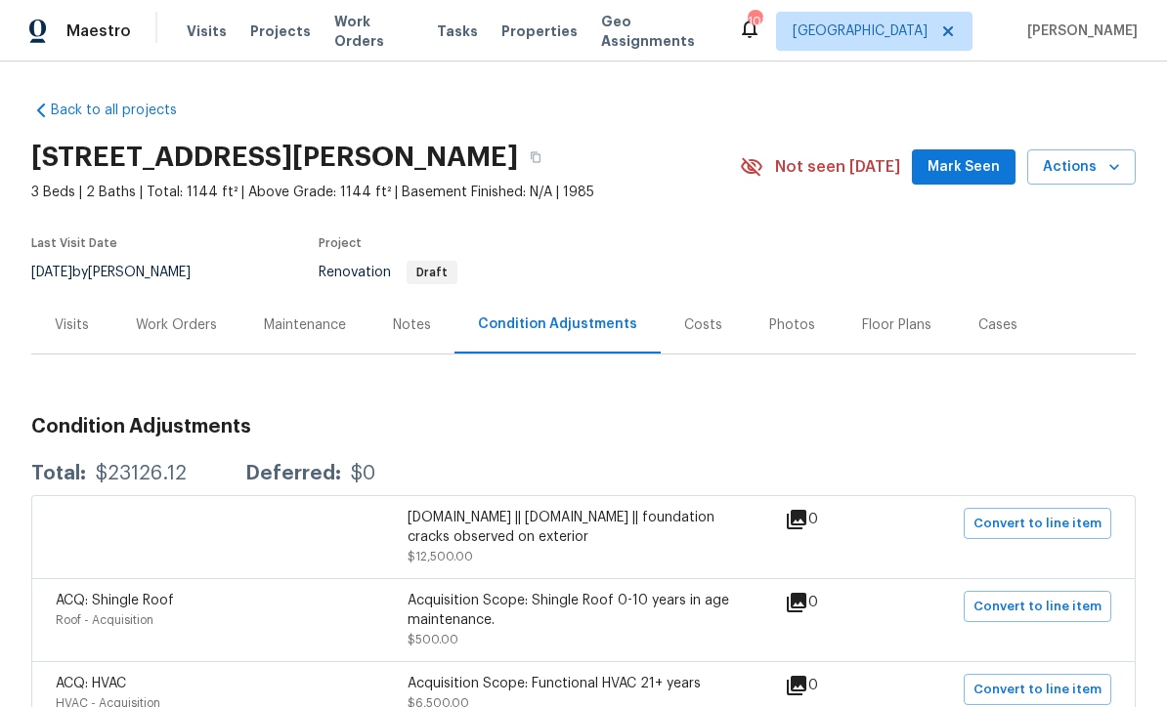
scroll to position [0, 0]
